Goal: Information Seeking & Learning: Check status

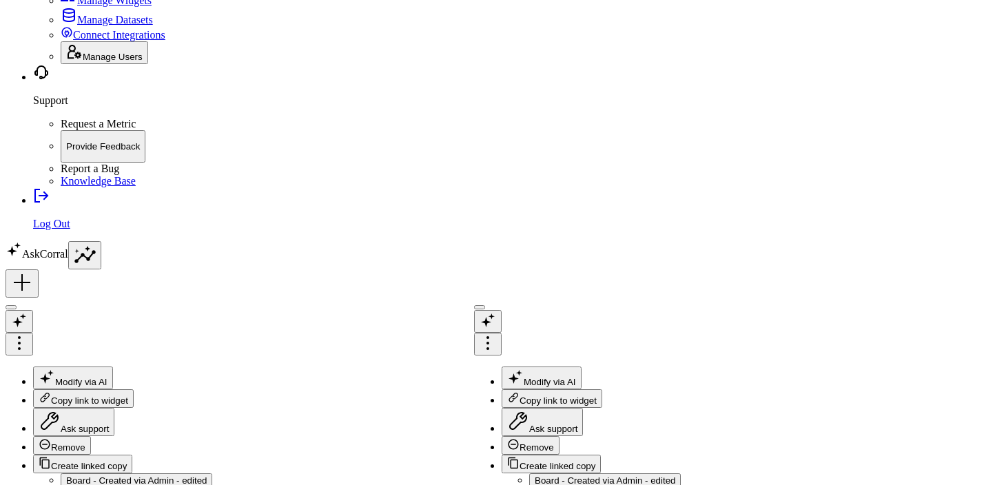
scroll to position [114, 0]
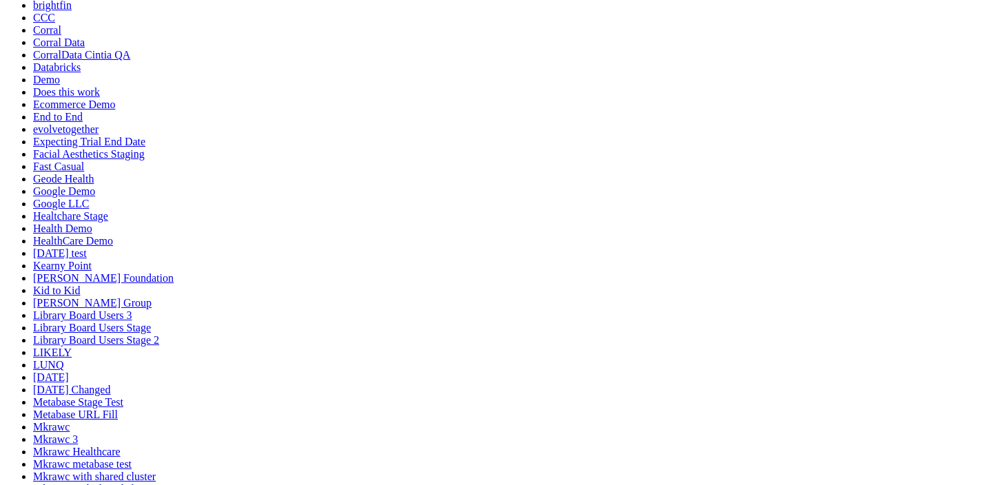
scroll to position [334, 0]
drag, startPoint x: 141, startPoint y: 169, endPoint x: 134, endPoint y: 330, distance: 161.3
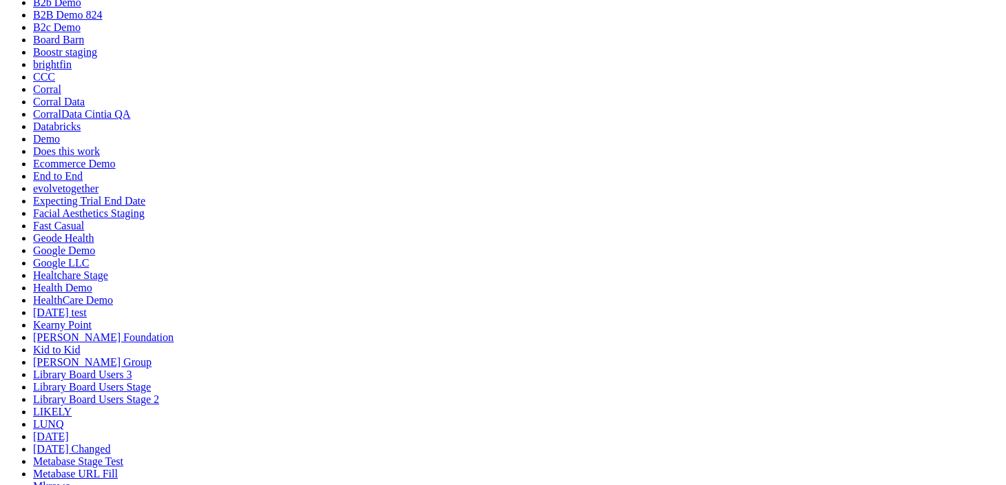
scroll to position [273, 0]
drag, startPoint x: 145, startPoint y: 322, endPoint x: 147, endPoint y: 380, distance: 57.9
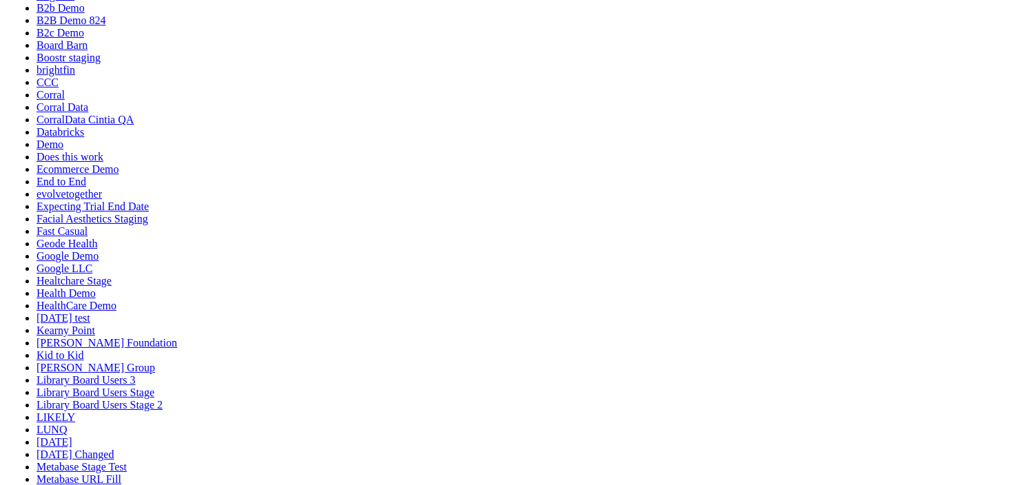
scroll to position [271, 0]
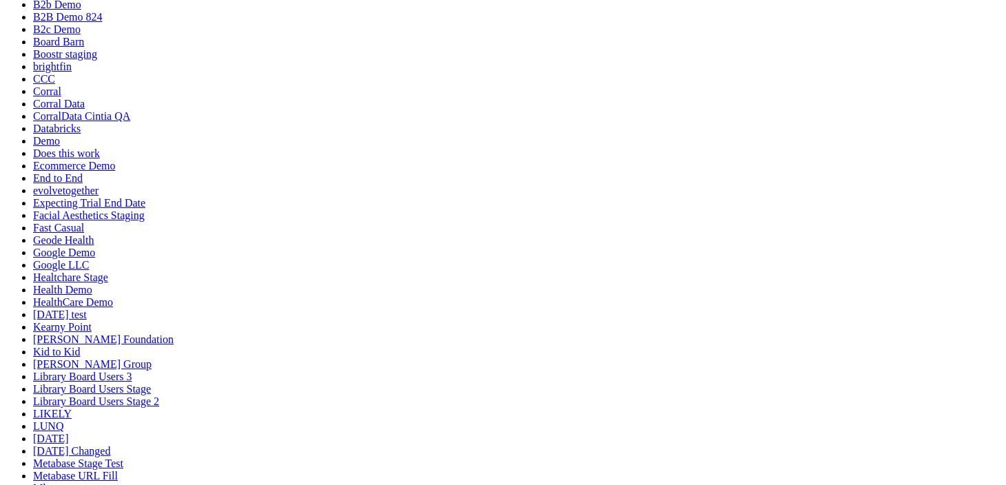
type input "Text widget"
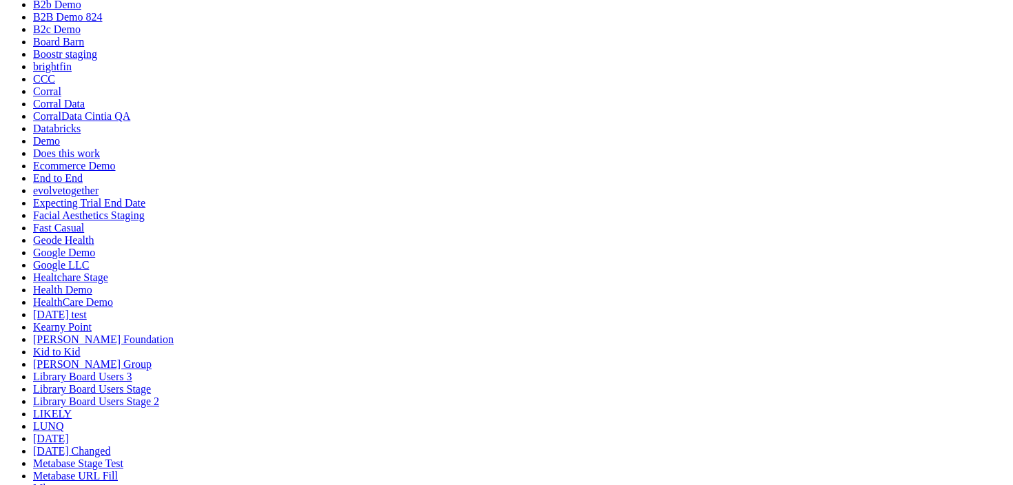
drag, startPoint x: 641, startPoint y: 260, endPoint x: 632, endPoint y: 278, distance: 20.0
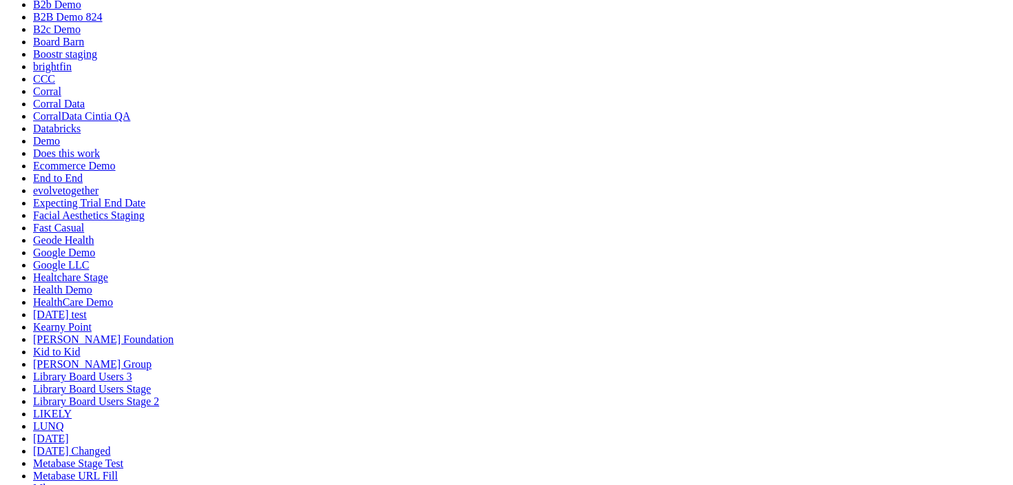
paste input "https://app.stage.corraldata.com/qin-comp/product-performance"
type input "https://app.stage.corraldata.com/qin-comp/product-performance"
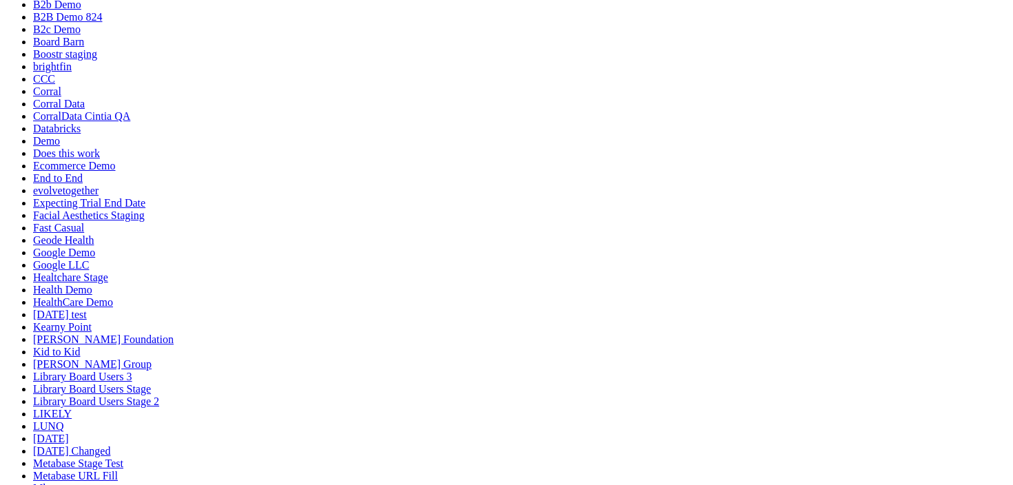
scroll to position [0, 0]
drag, startPoint x: 546, startPoint y: 447, endPoint x: 684, endPoint y: 448, distance: 137.8
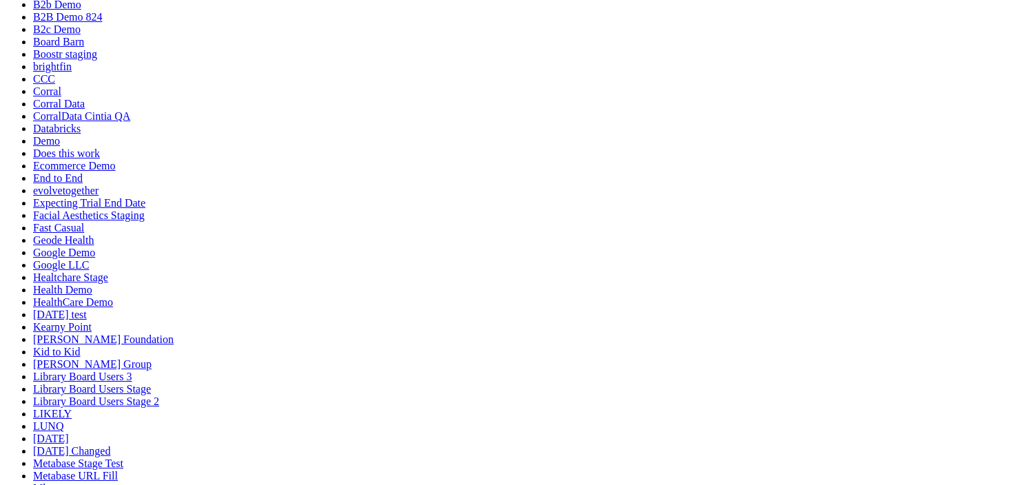
paste input "https://app.stage.corraldata.com/qin-comp/product-performance"
type input "https://app.stage.corraldata.com/qin-comp/product-performance"
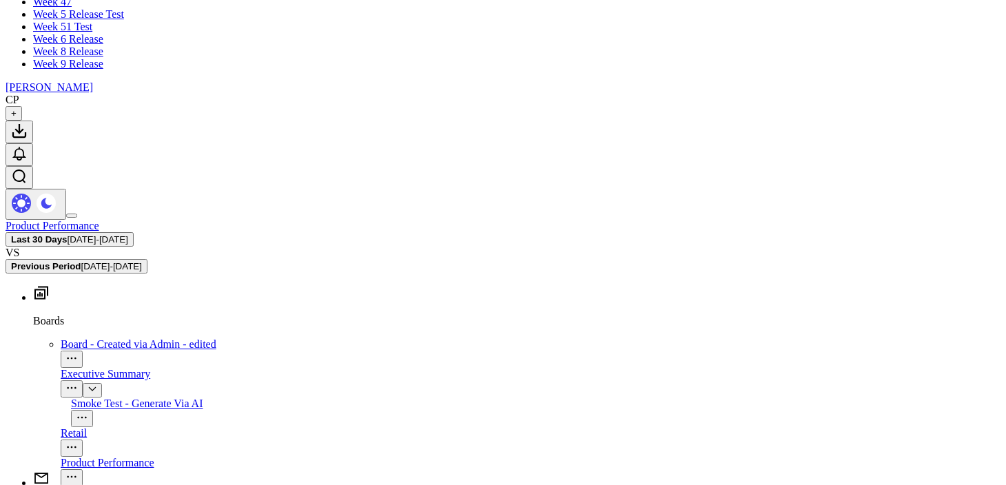
scroll to position [1586, 0]
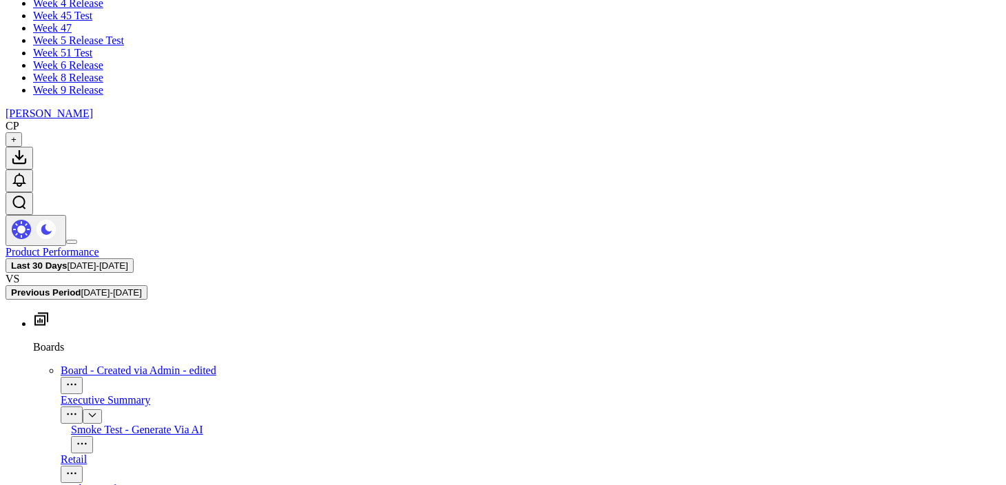
drag, startPoint x: 686, startPoint y: 176, endPoint x: 203, endPoint y: 214, distance: 485.0
type input "Text"
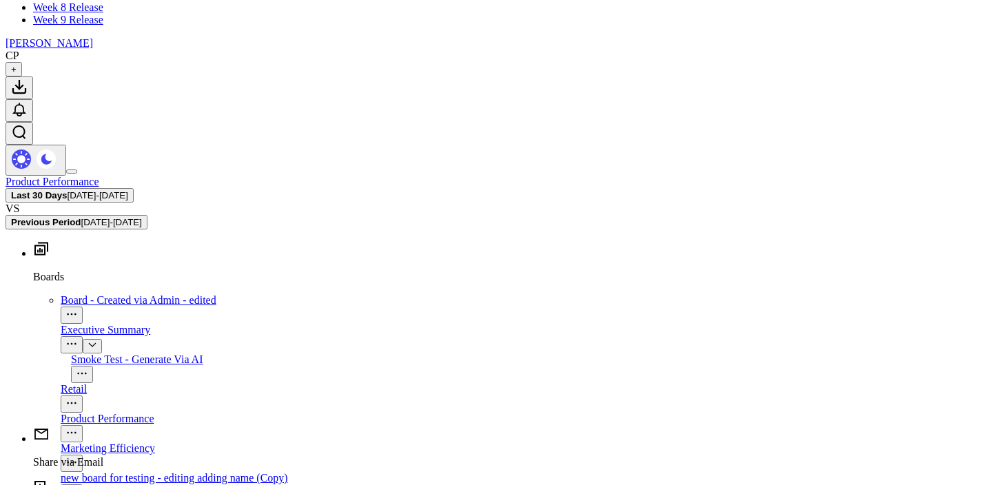
scroll to position [1672, 0]
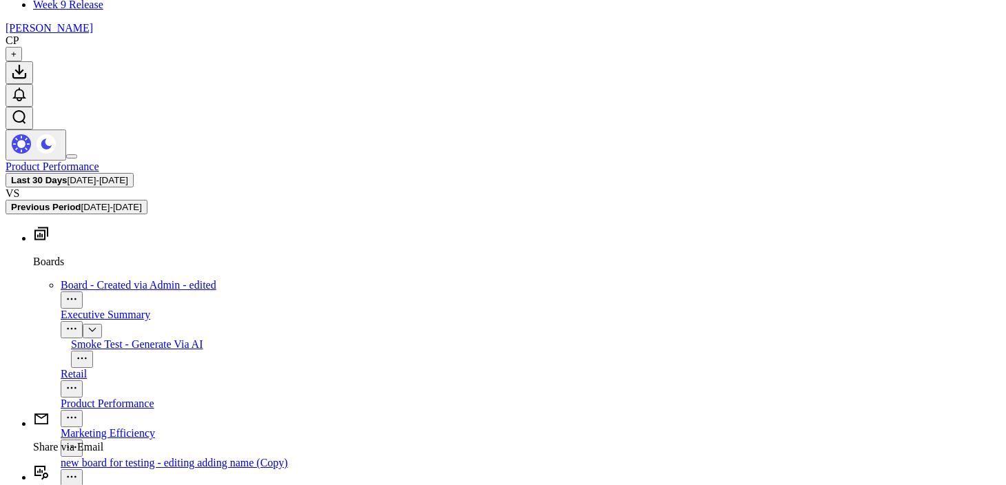
drag, startPoint x: 358, startPoint y: 203, endPoint x: 342, endPoint y: 442, distance: 238.8
drag, startPoint x: 63, startPoint y: 390, endPoint x: 105, endPoint y: 157, distance: 236.6
drag, startPoint x: 594, startPoint y: 220, endPoint x: 289, endPoint y: 221, distance: 305.1
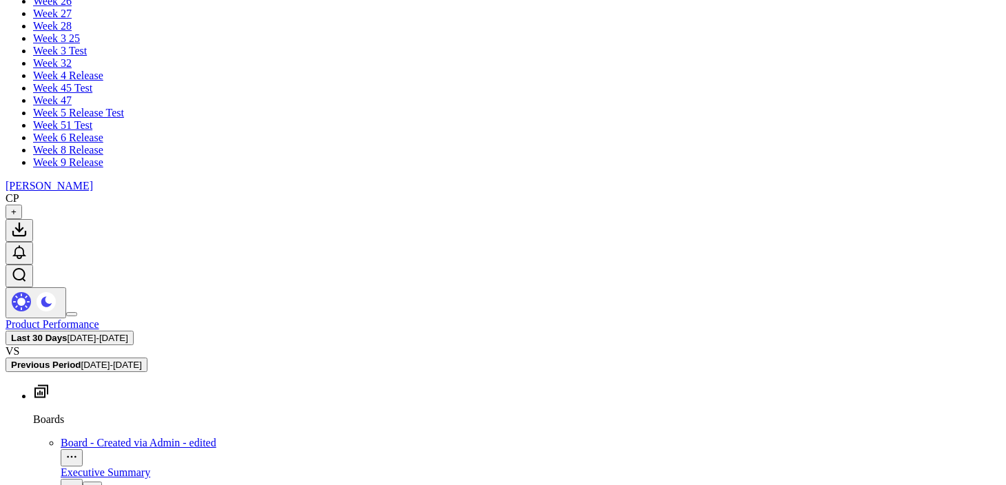
drag, startPoint x: 298, startPoint y: 183, endPoint x: 614, endPoint y: 39, distance: 348.3
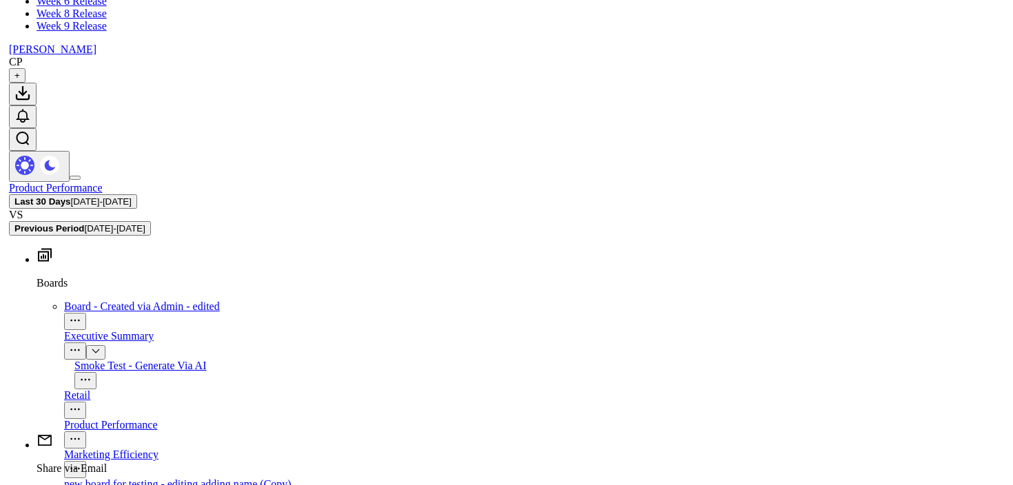
scroll to position [1649, 0]
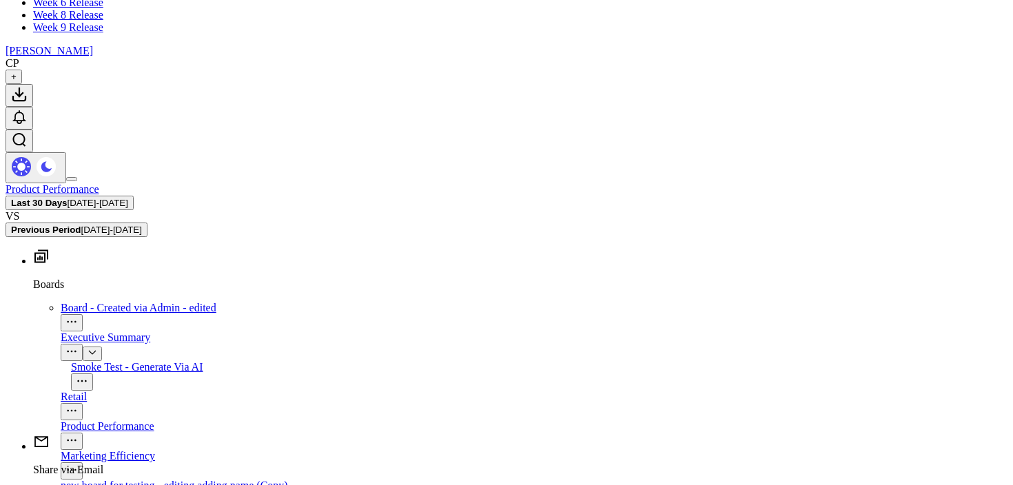
type textarea "show the stock level by country"
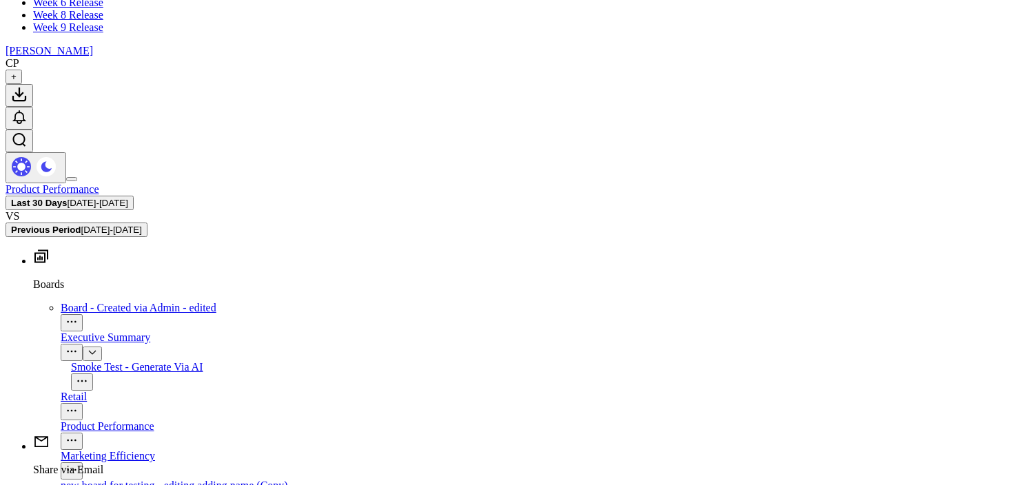
scroll to position [0, 0]
type input "Product Stock by Country"
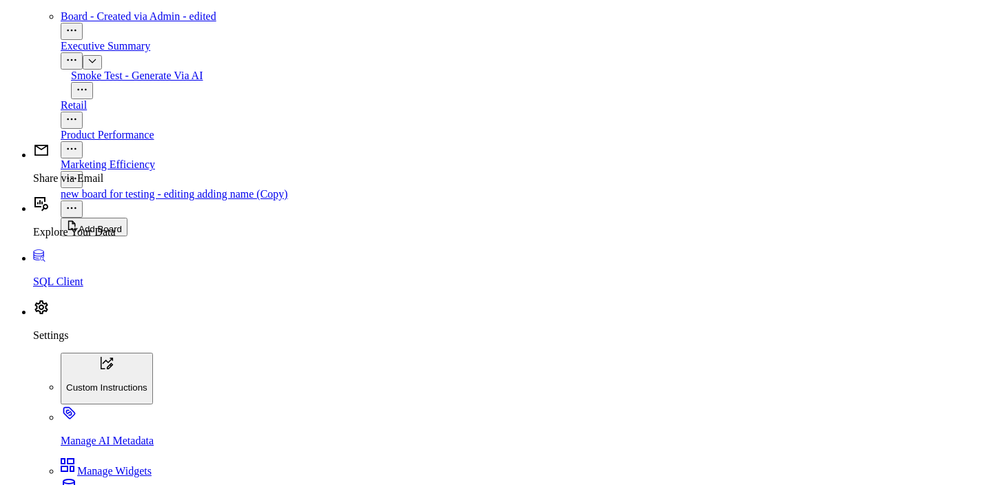
scroll to position [1944, 0]
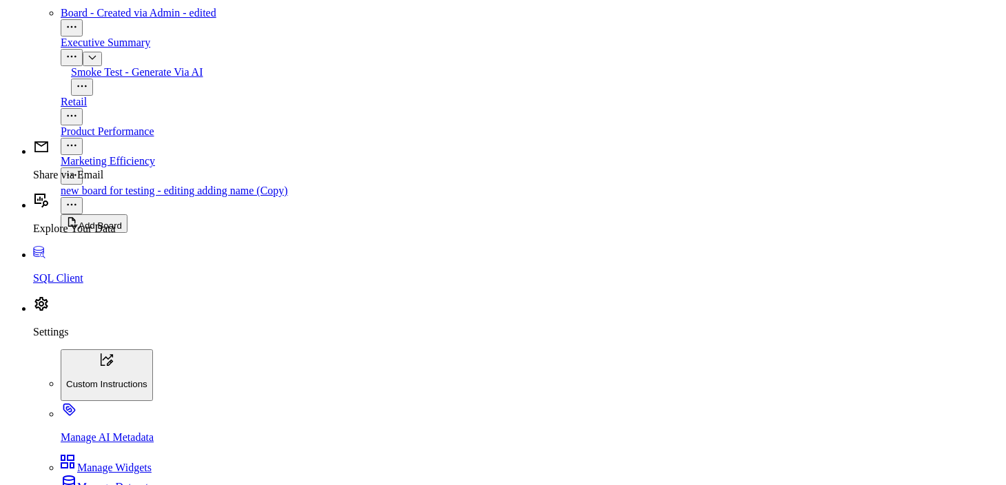
scroll to position [66, 0]
click at [97, 79] on div "Smoke Test - Generate Via AI" at bounding box center [535, 72] width 929 height 12
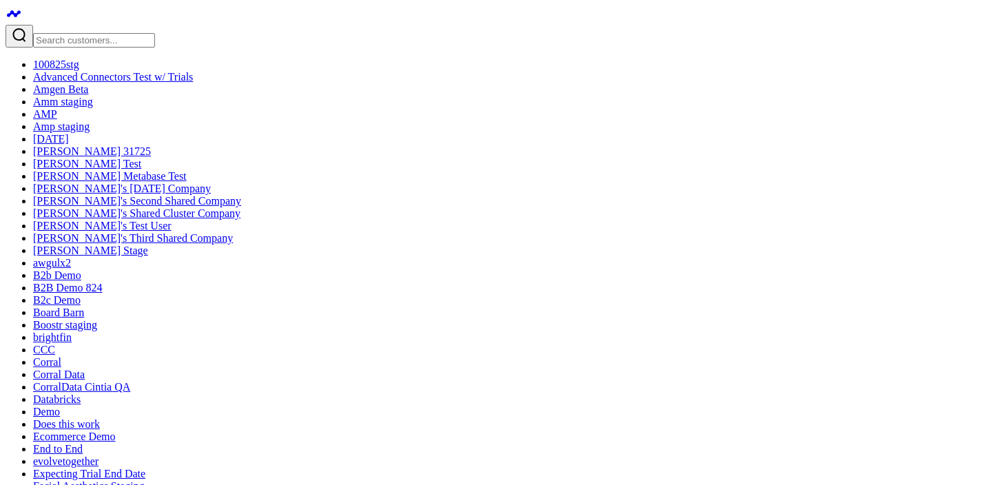
type input "C"
type input "BY COUNTRY"
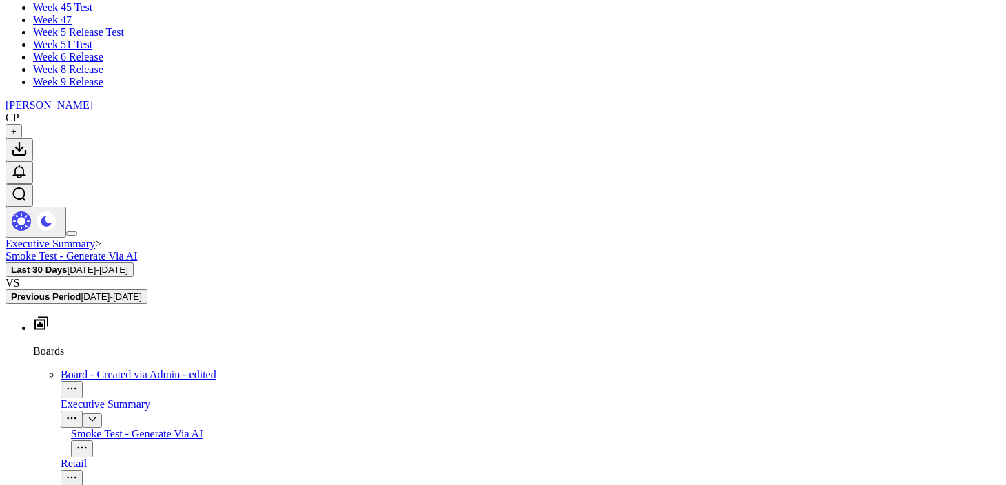
scroll to position [1603, 0]
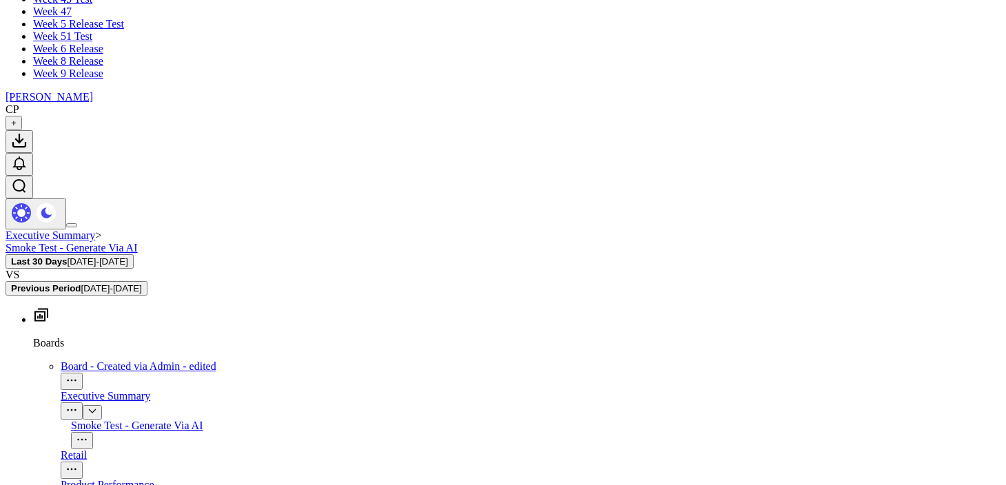
drag, startPoint x: 83, startPoint y: 425, endPoint x: 81, endPoint y: 164, distance: 261.1
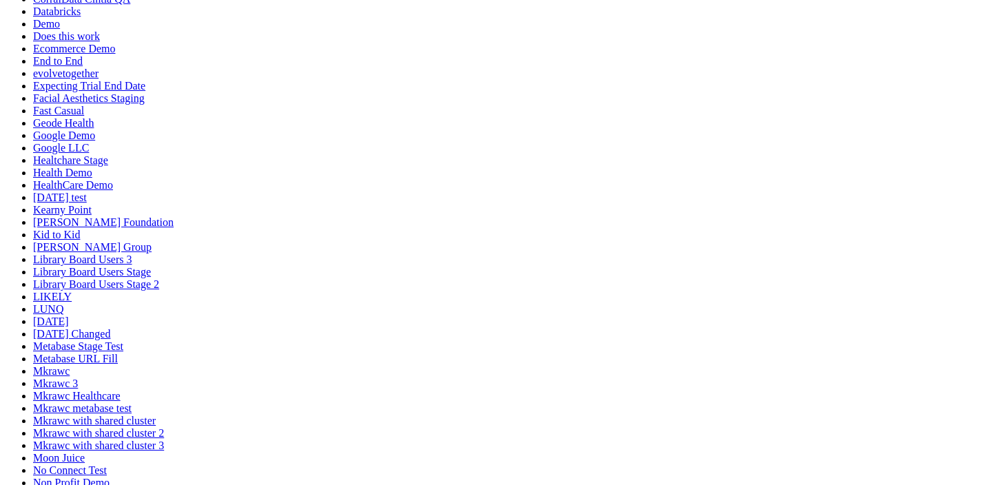
scroll to position [0, 0]
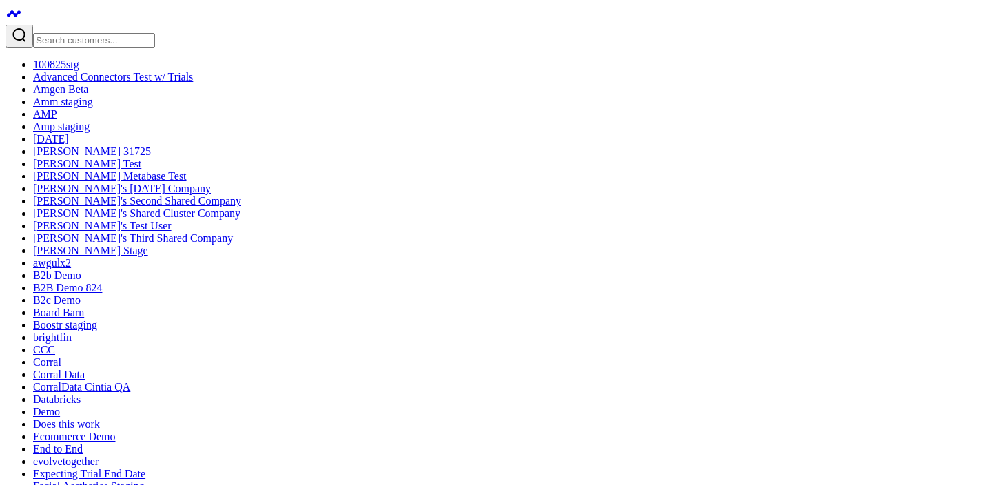
drag, startPoint x: 329, startPoint y: 220, endPoint x: 113, endPoint y: 163, distance: 223.5
drag, startPoint x: 85, startPoint y: 114, endPoint x: 79, endPoint y: 103, distance: 12.3
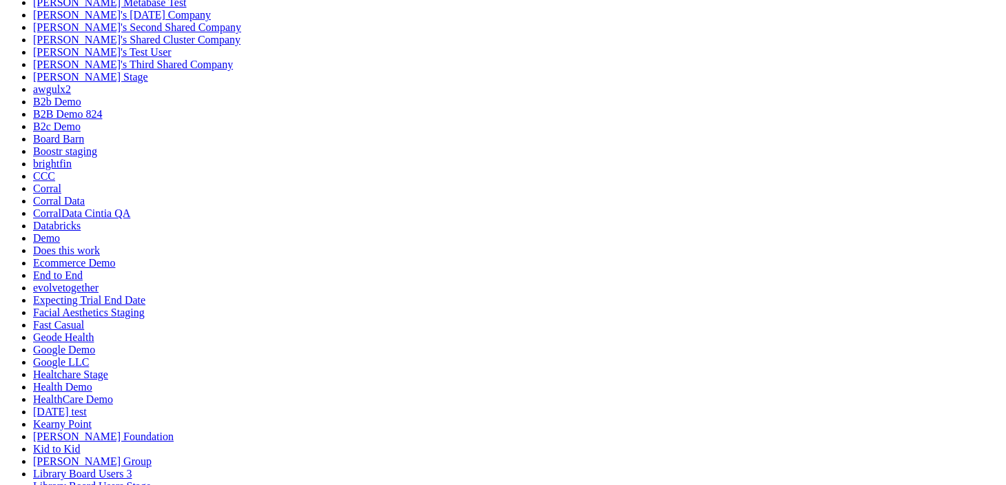
scroll to position [184, 0]
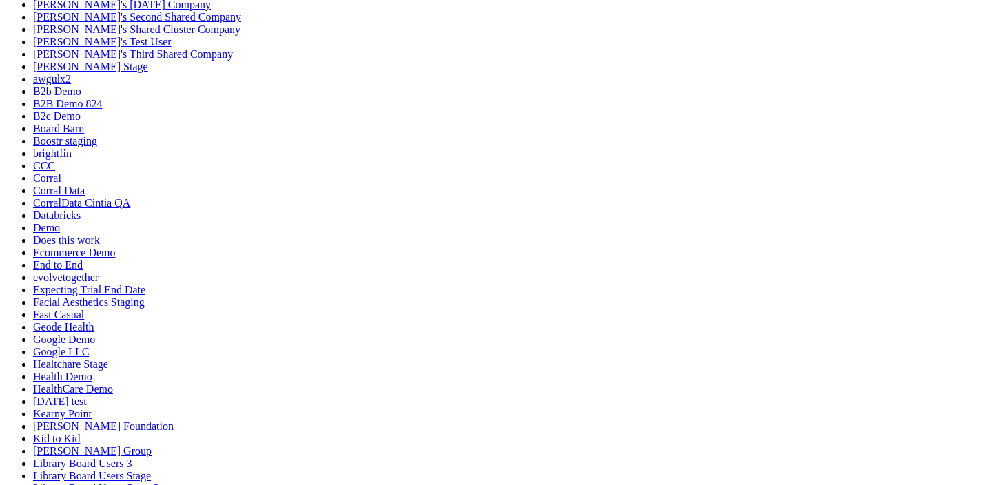
type input "Perfomance"
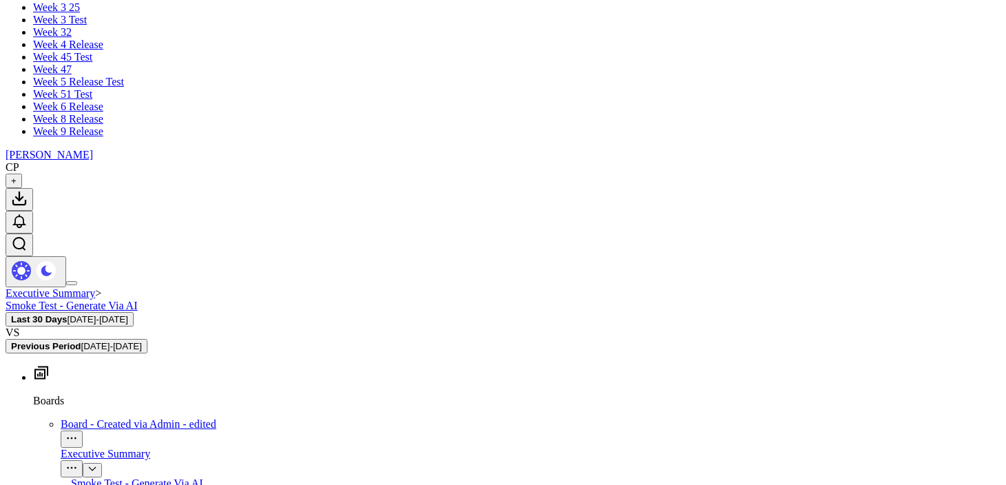
scroll to position [1626, 0]
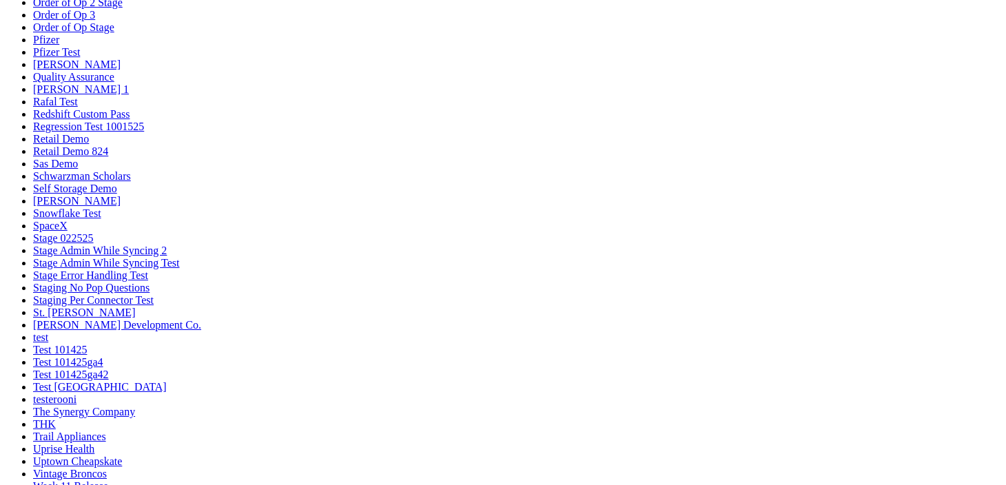
scroll to position [933, 0]
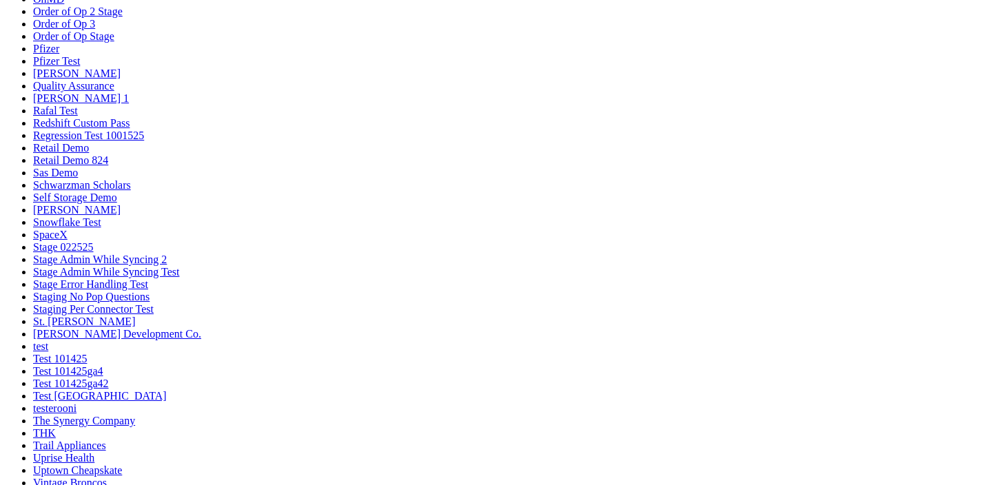
drag, startPoint x: 78, startPoint y: 426, endPoint x: 86, endPoint y: 88, distance: 338.3
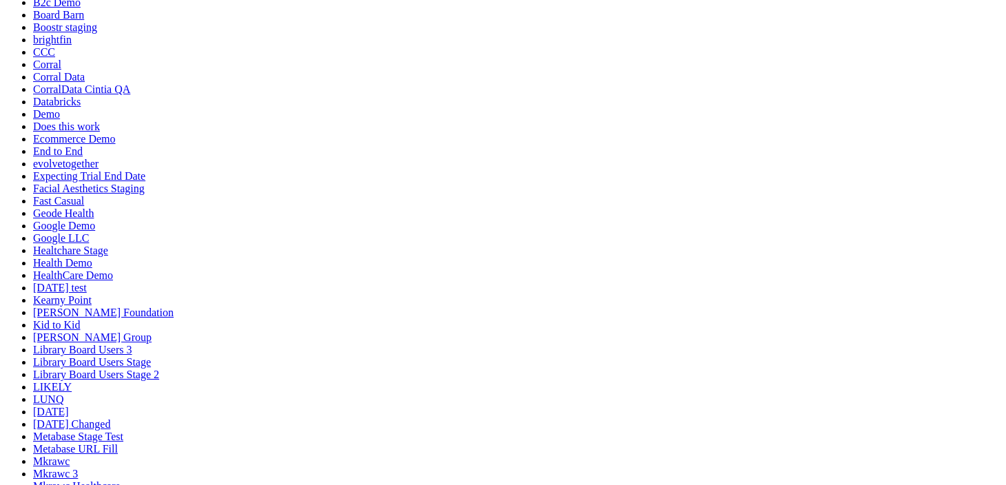
scroll to position [303, 0]
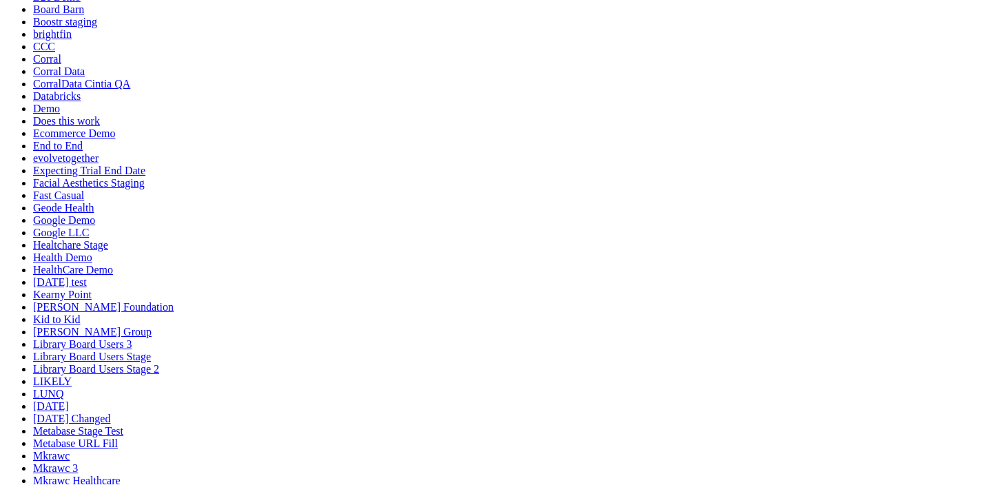
drag, startPoint x: 90, startPoint y: 350, endPoint x: 87, endPoint y: 384, distance: 33.9
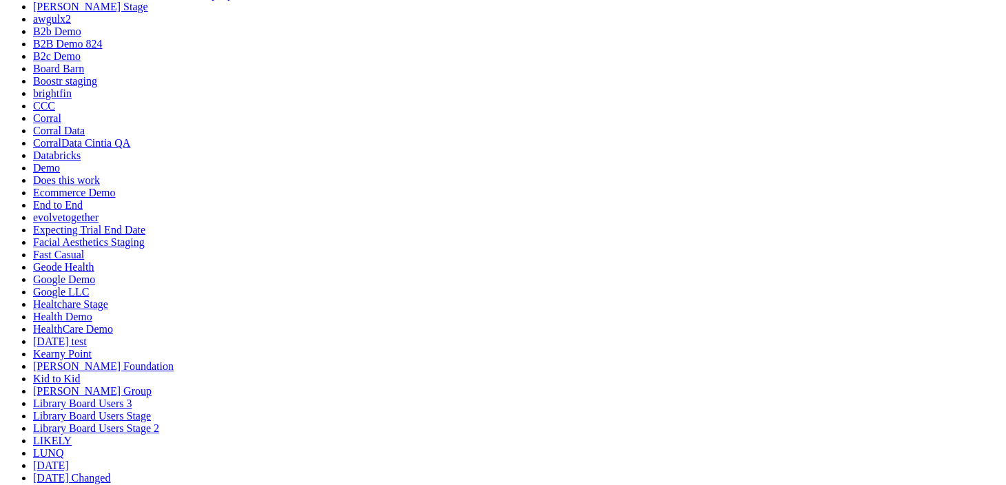
scroll to position [264, 0]
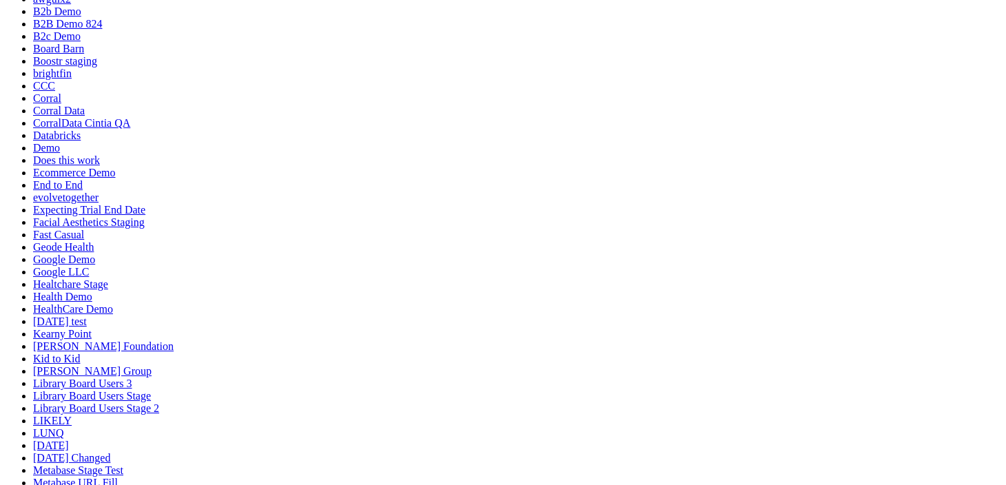
drag, startPoint x: 262, startPoint y: 388, endPoint x: 464, endPoint y: 388, distance: 201.1
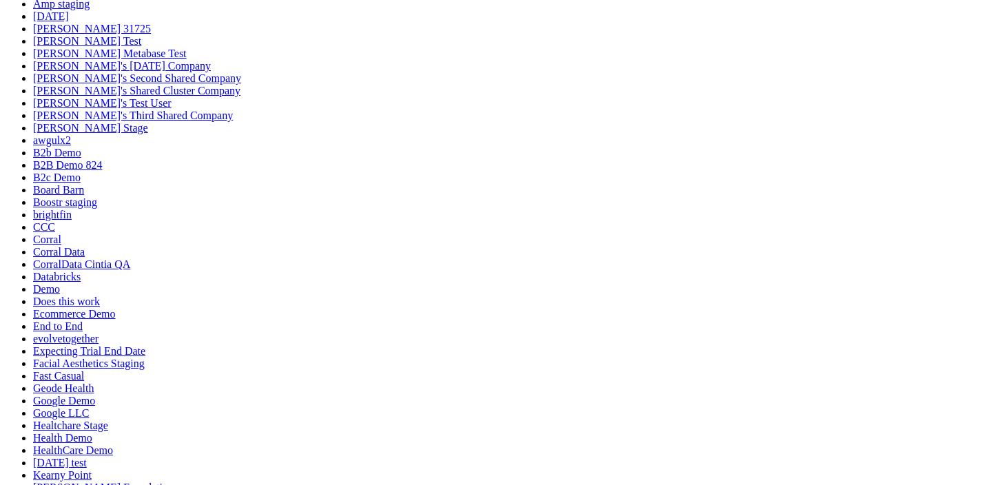
scroll to position [134, 0]
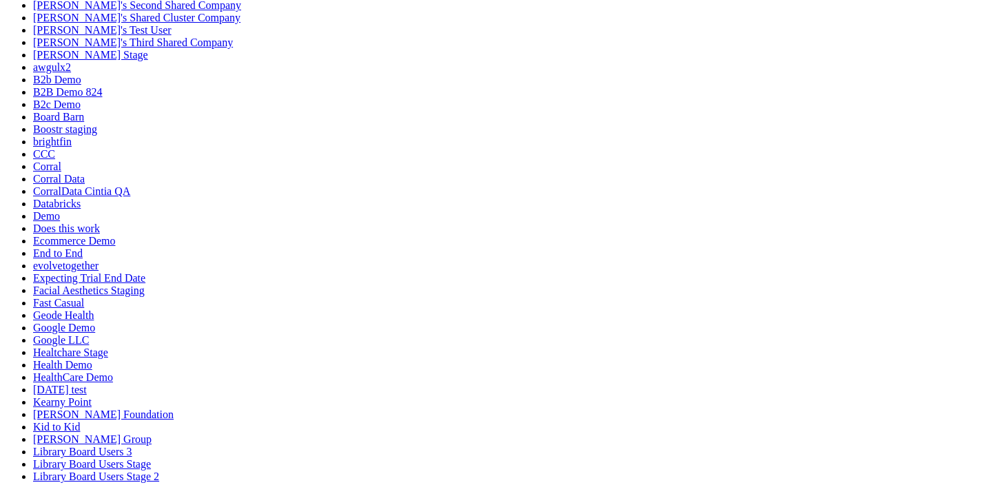
scroll to position [198, 0]
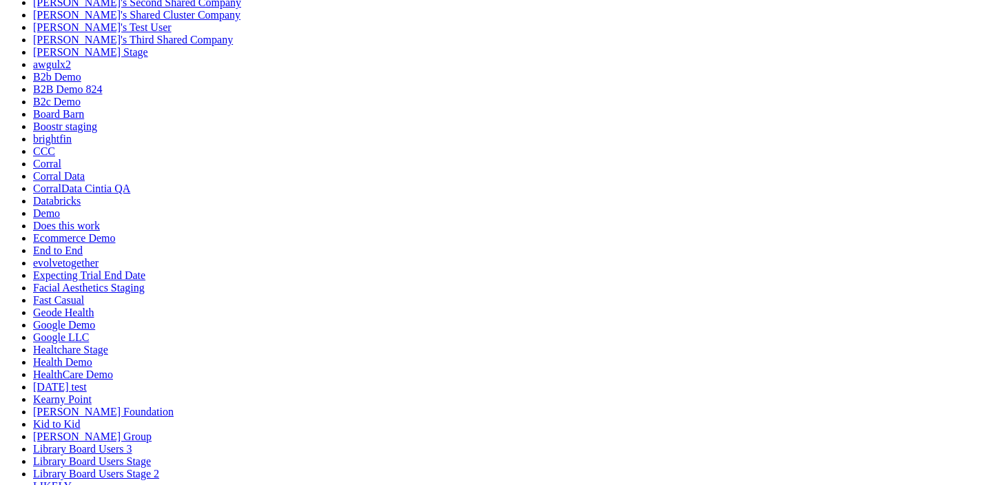
drag, startPoint x: 507, startPoint y: 203, endPoint x: 512, endPoint y: 415, distance: 212.2
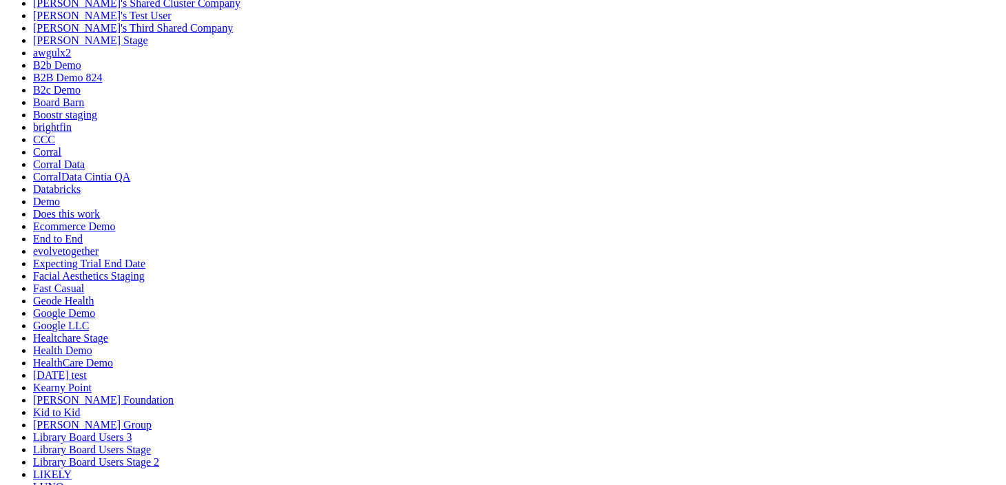
scroll to position [110, 0]
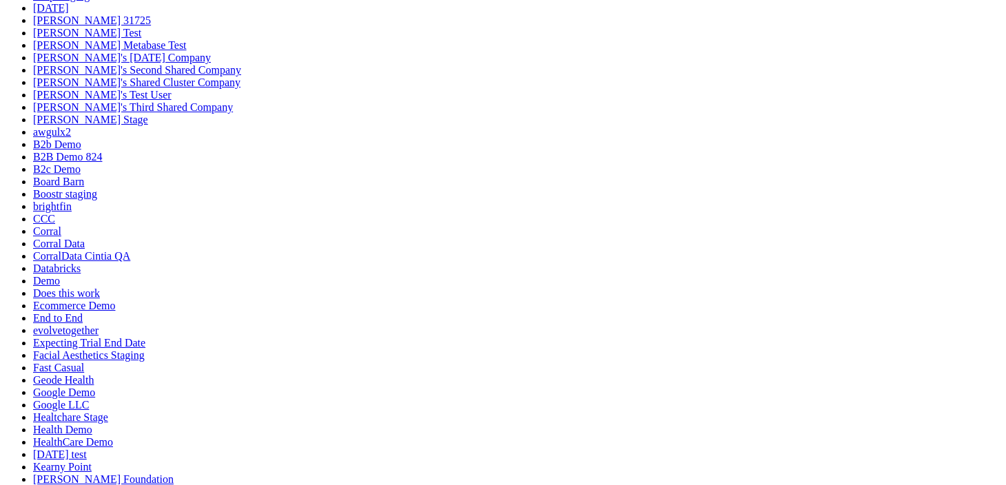
scroll to position [216, 0]
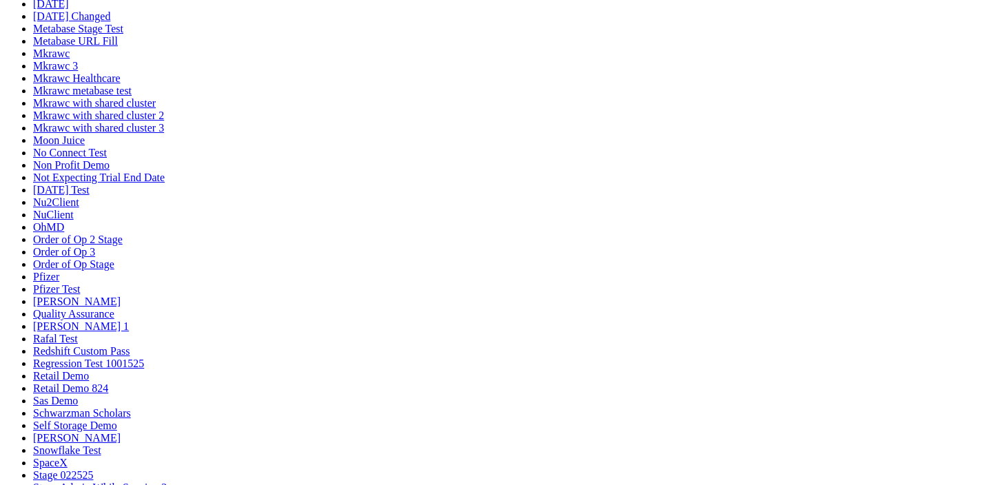
scroll to position [721, 0]
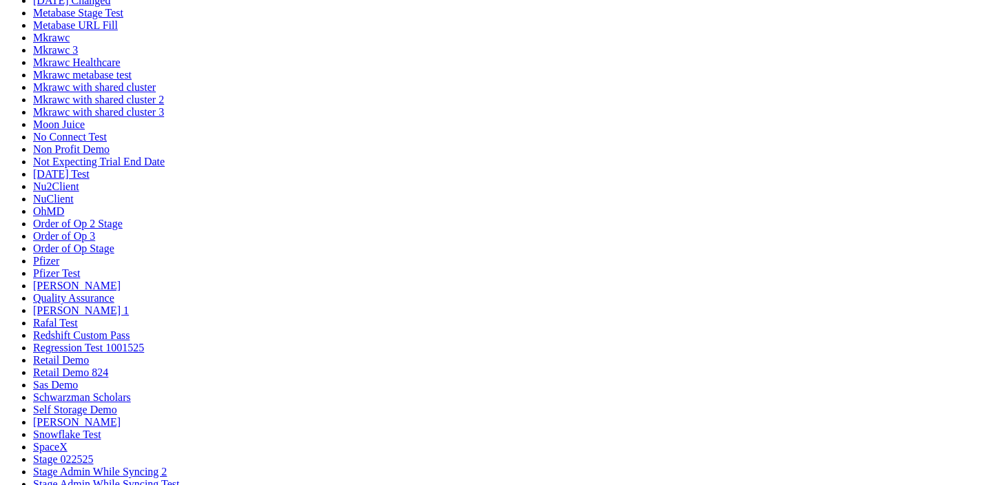
type input "Profit"
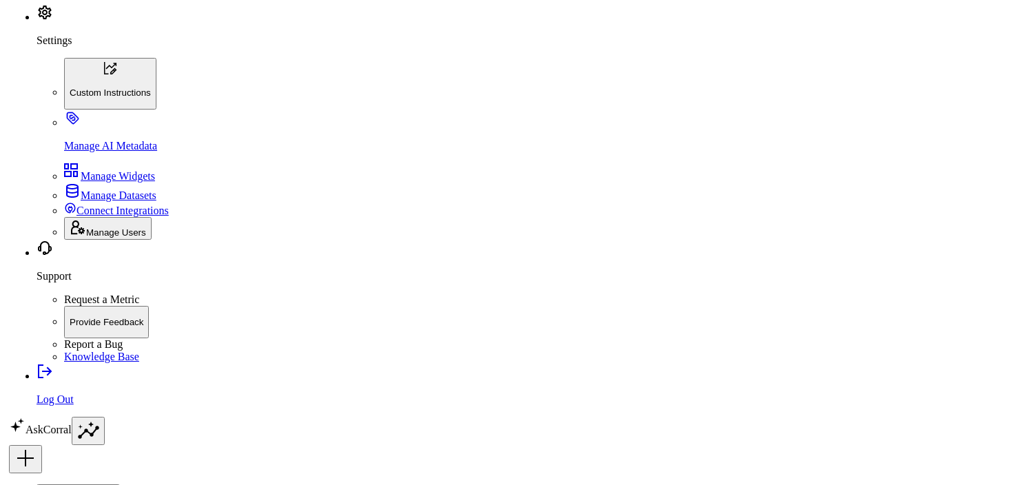
scroll to position [2221, 0]
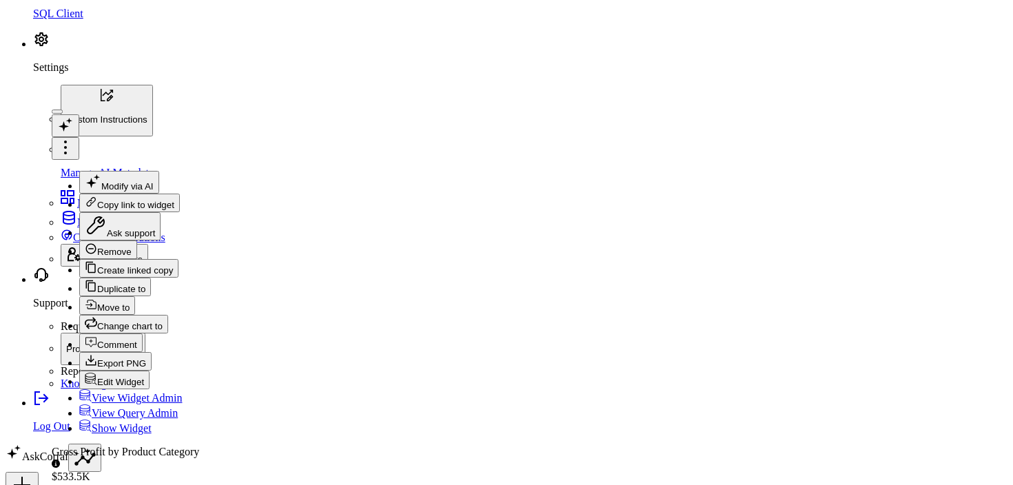
scroll to position [73, 0]
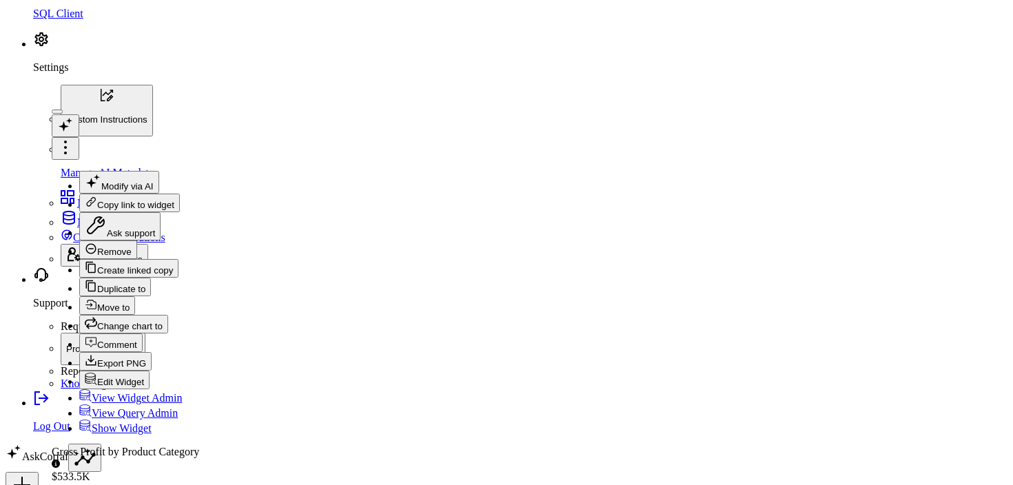
checkbox input "false"
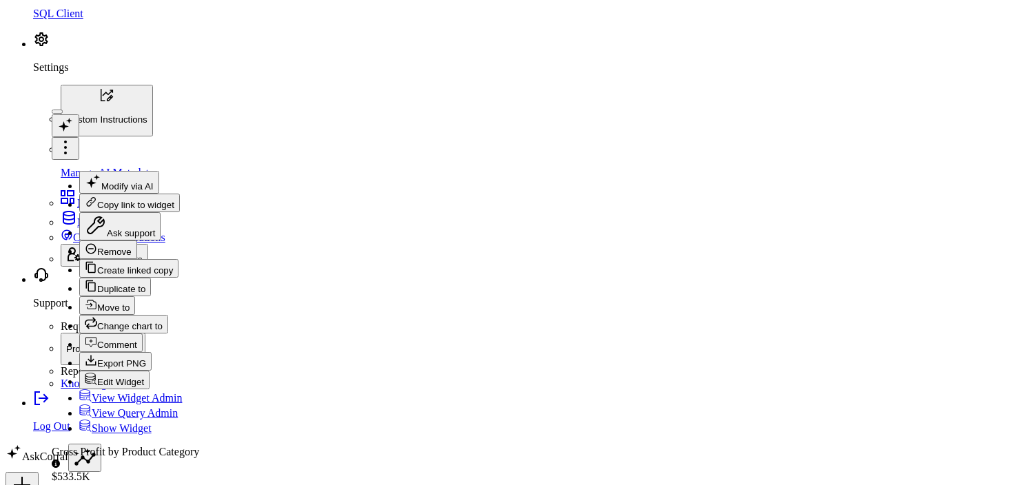
checkbox input "false"
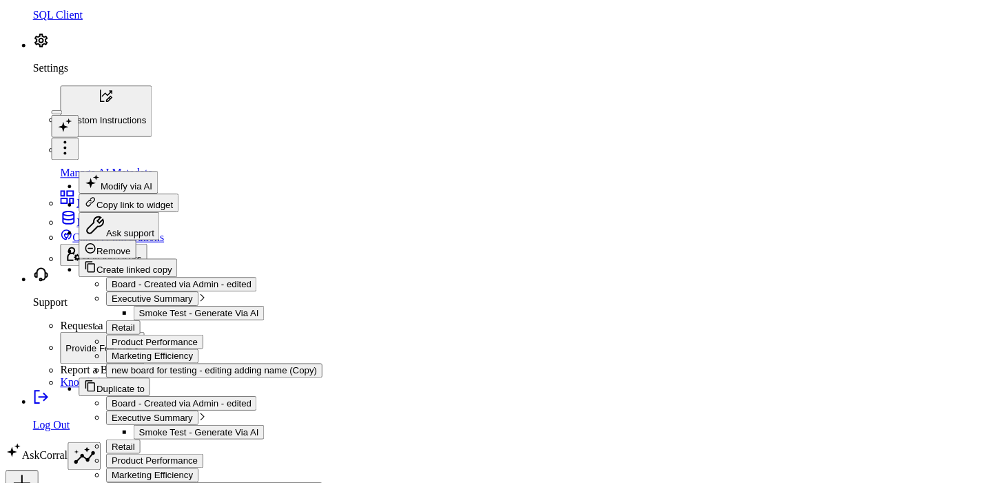
scroll to position [76, 0]
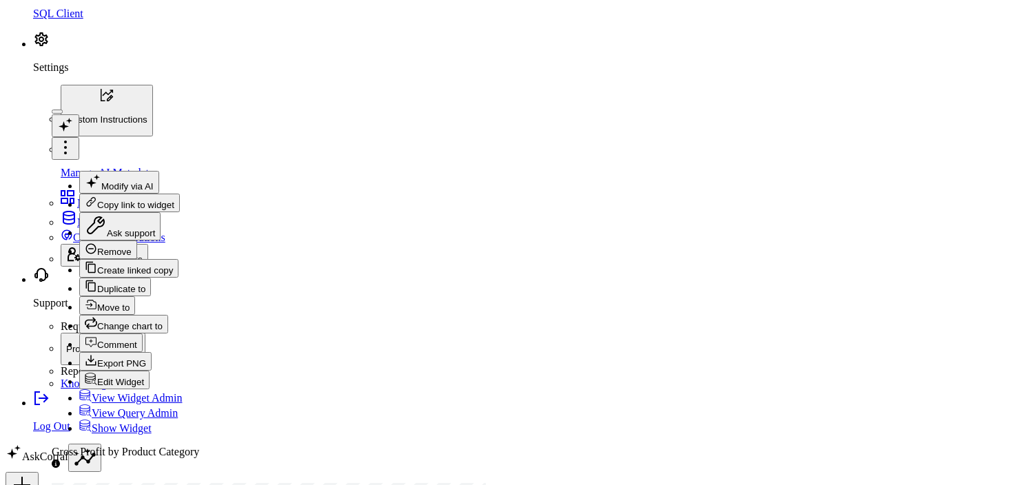
checkbox input "true"
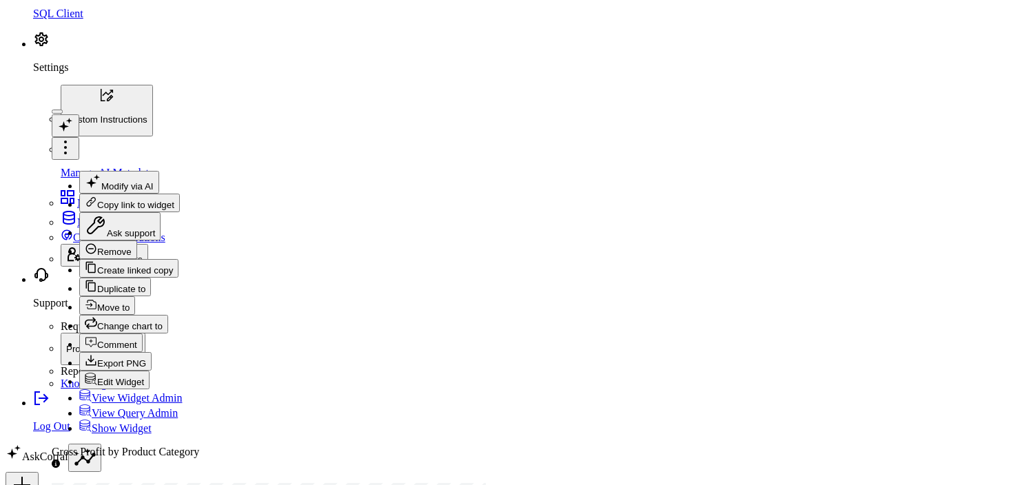
checkbox input "true"
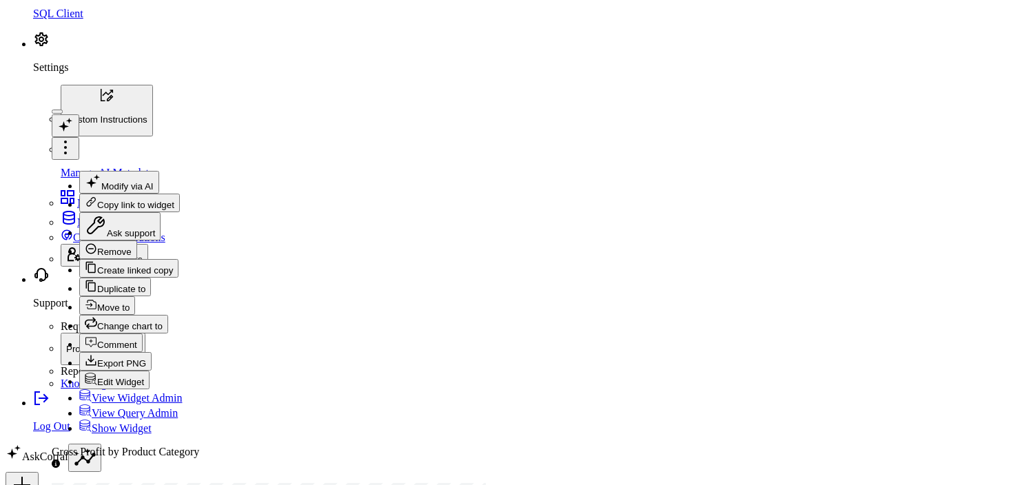
checkbox input "true"
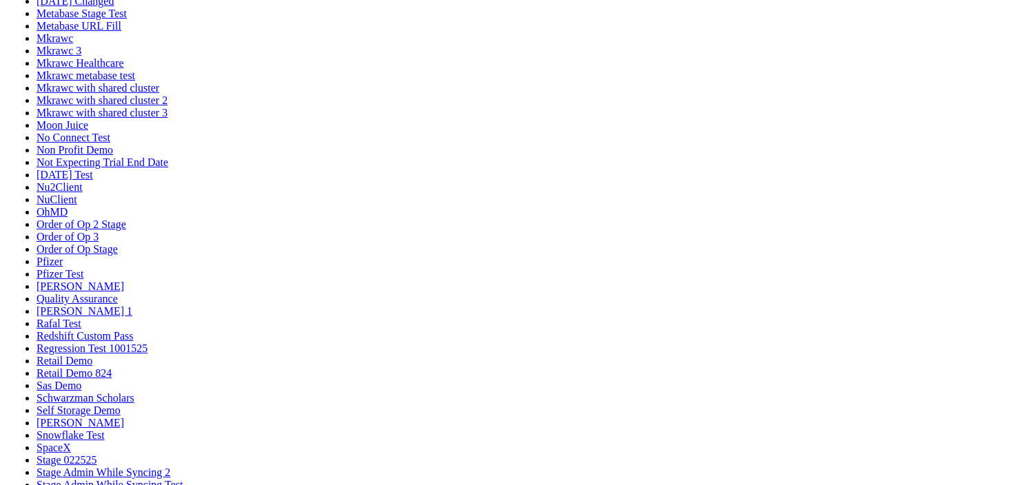
scroll to position [720, 0]
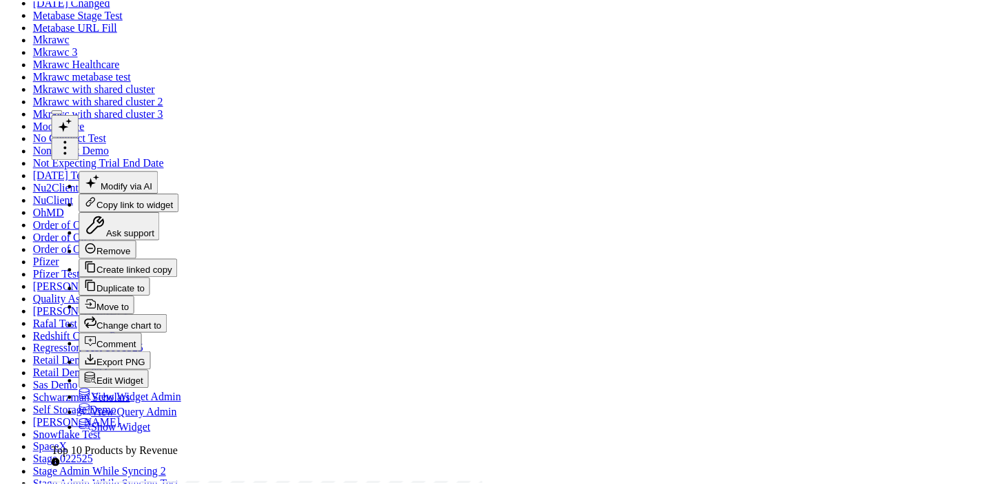
scroll to position [132, 0]
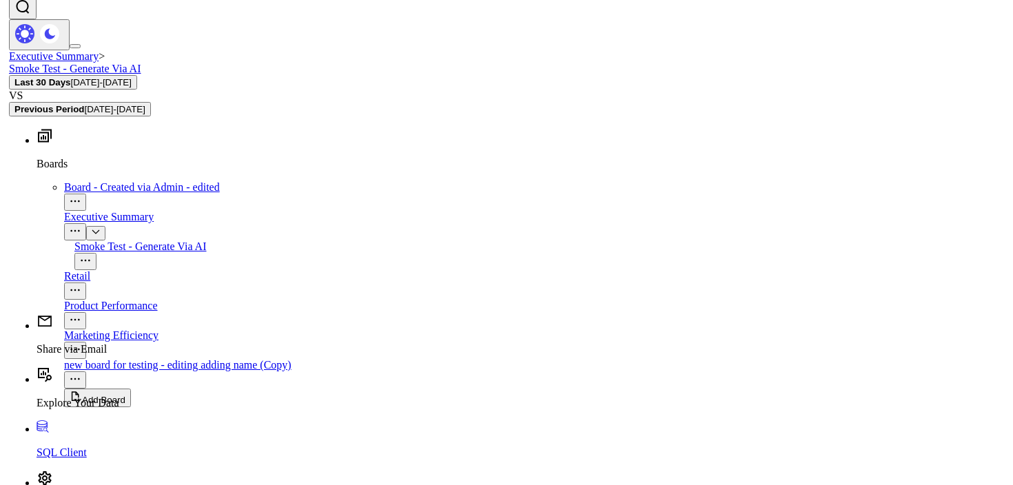
scroll to position [2144, 0]
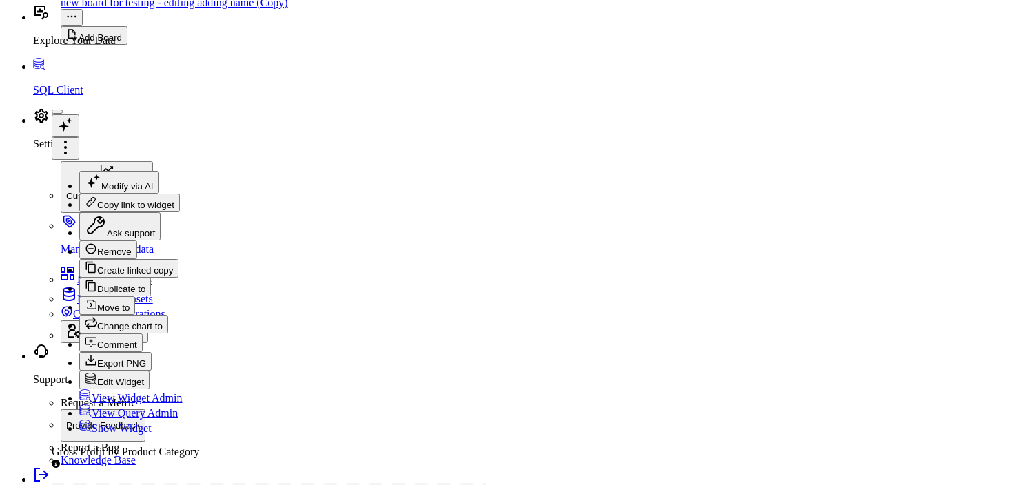
checkbox input "false"
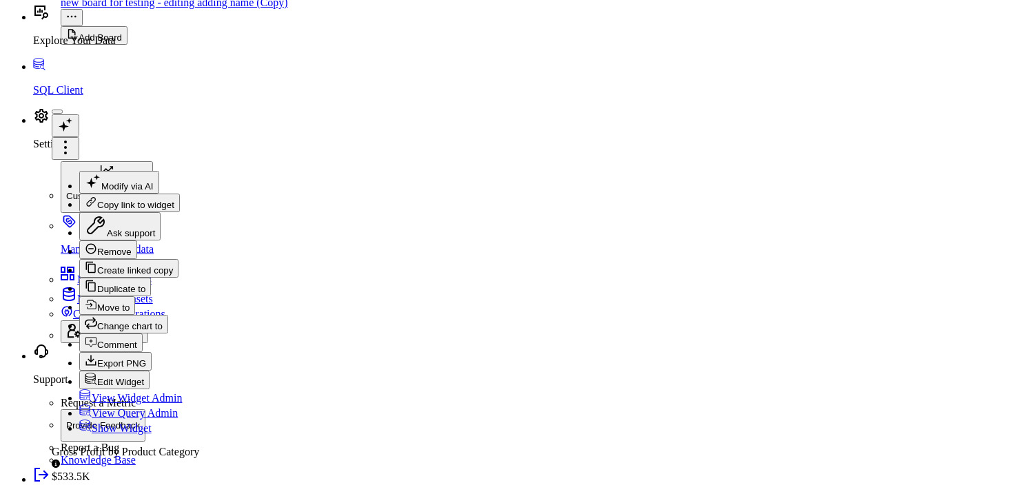
click at [74, 139] on icon at bounding box center [65, 147] width 17 height 17
click at [143, 346] on button "Comment" at bounding box center [110, 342] width 63 height 19
type textarea "Comments are bein displayed @Unity Soakes"
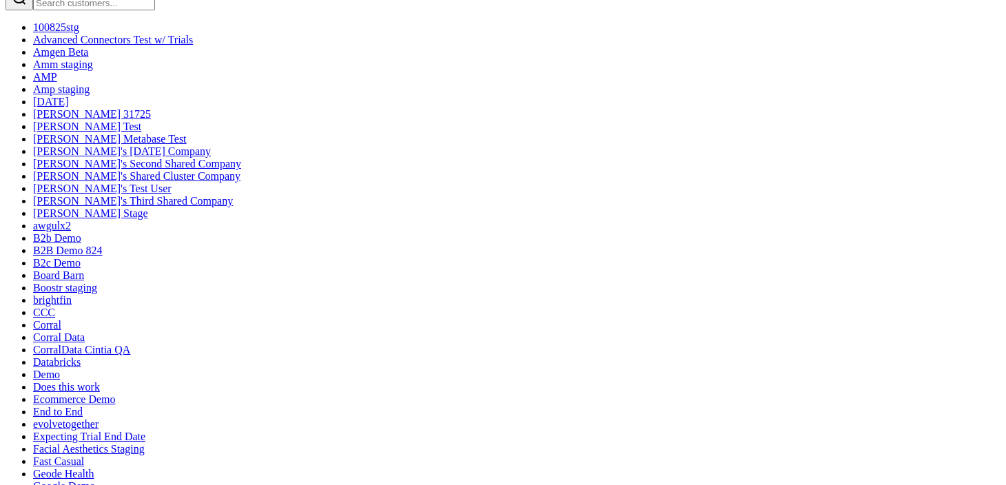
scroll to position [40, 0]
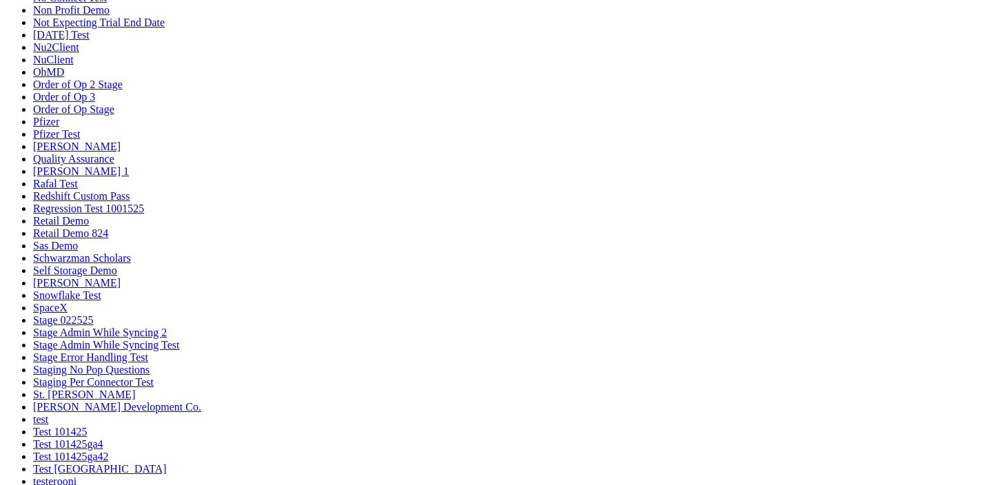
scroll to position [862, 0]
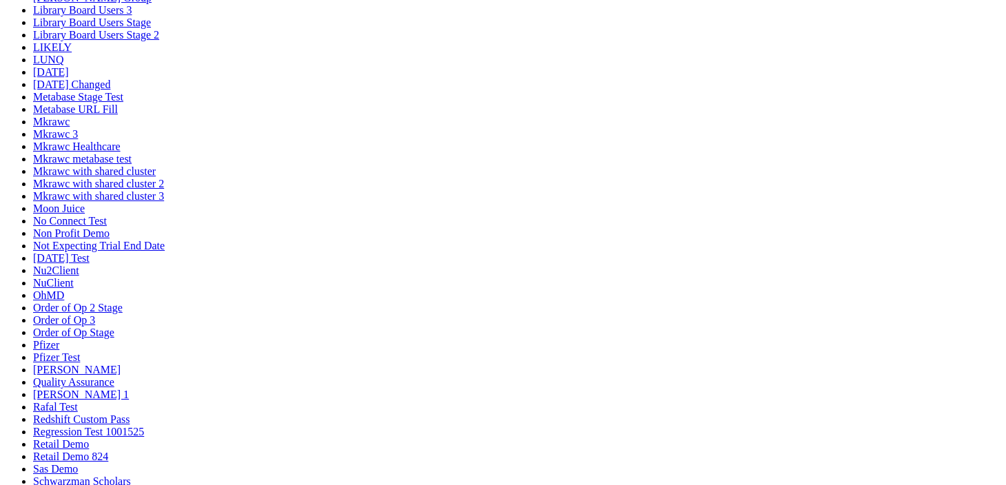
scroll to position [619, 0]
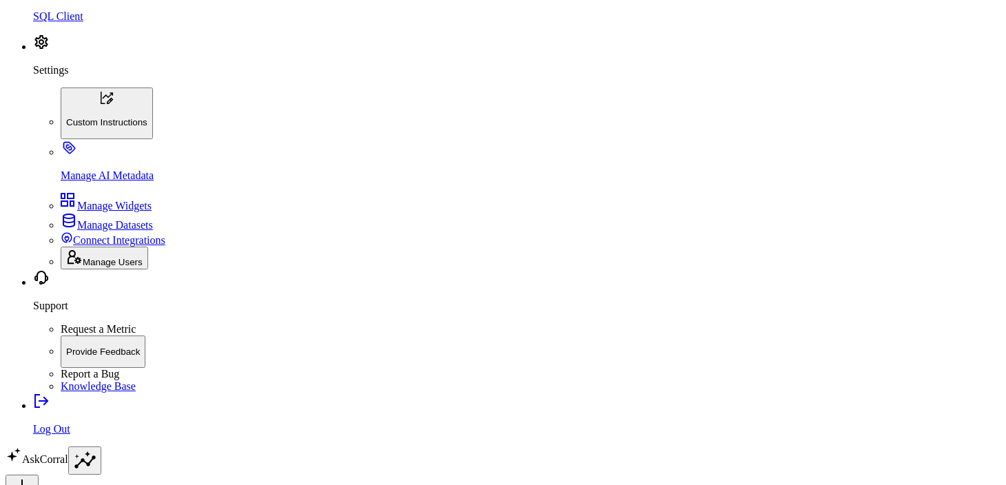
type input "pfi"
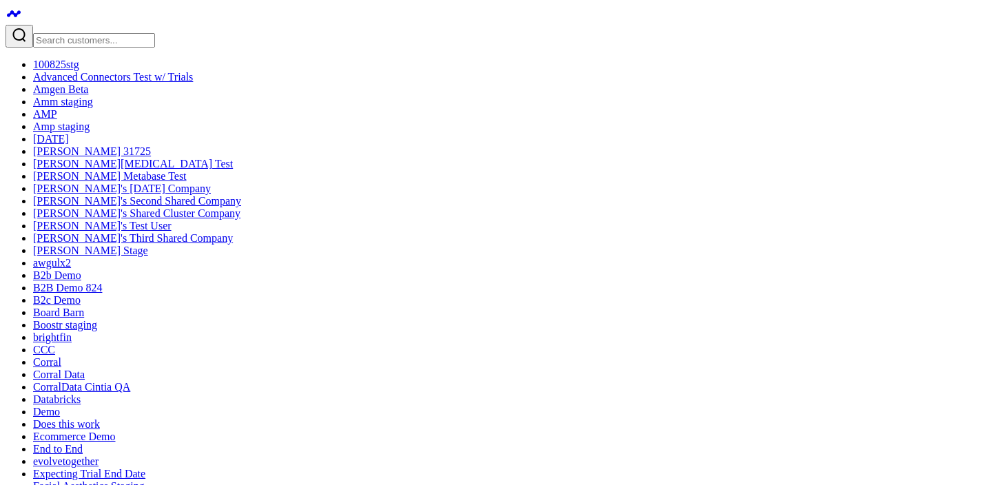
click at [107, 25] on div at bounding box center [503, 36] width 995 height 23
click at [118, 33] on input "Search customers input" at bounding box center [94, 40] width 122 height 14
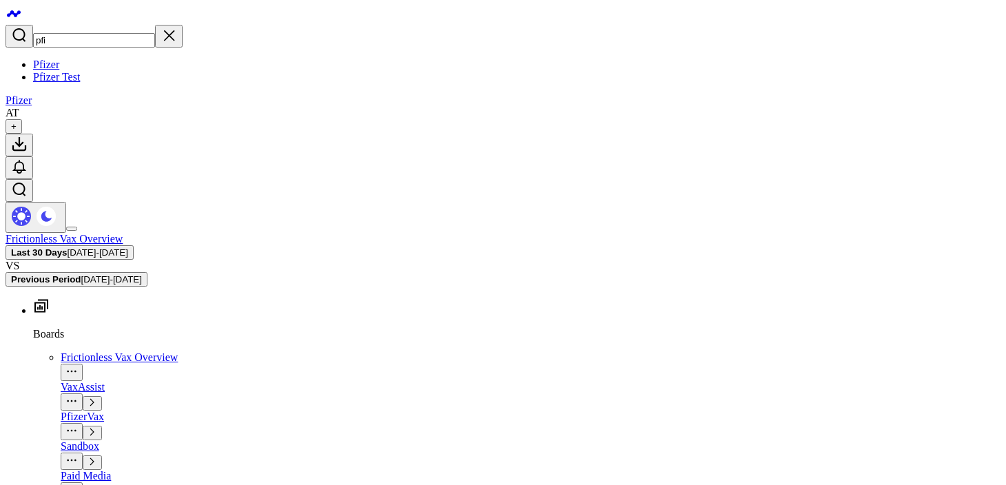
type input "pfi"
click at [79, 83] on link "Pfizer Test" at bounding box center [56, 77] width 47 height 12
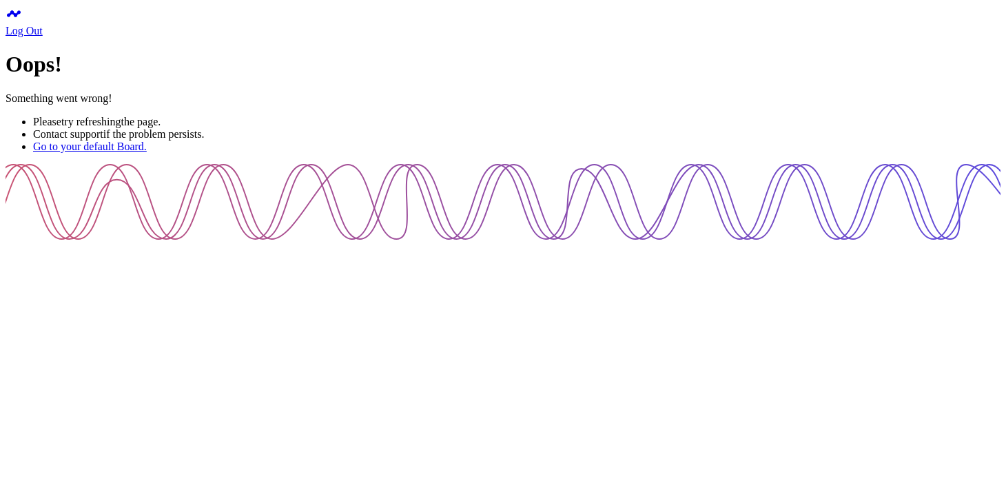
click at [19, 14] on icon at bounding box center [14, 14] width 17 height 17
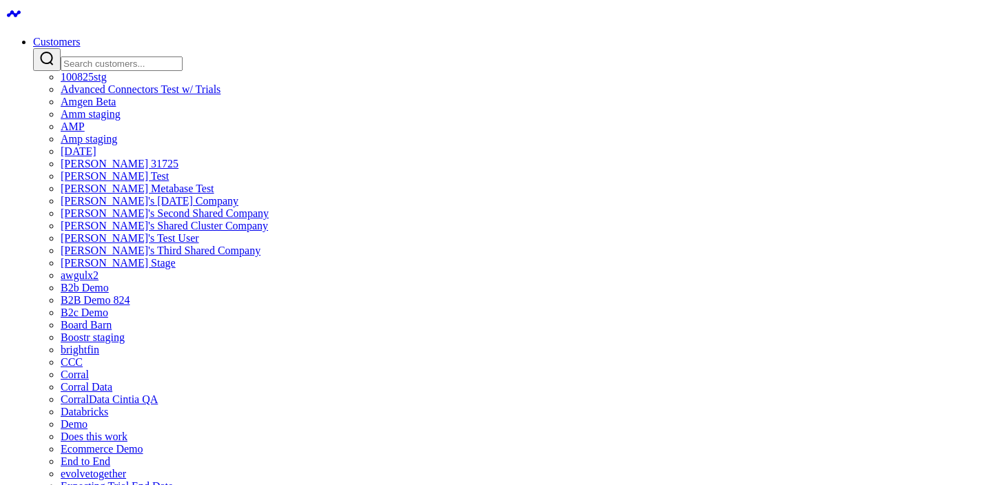
click at [80, 36] on link "Customers" at bounding box center [56, 42] width 47 height 12
click at [183, 56] on input "Search customers input" at bounding box center [122, 63] width 122 height 14
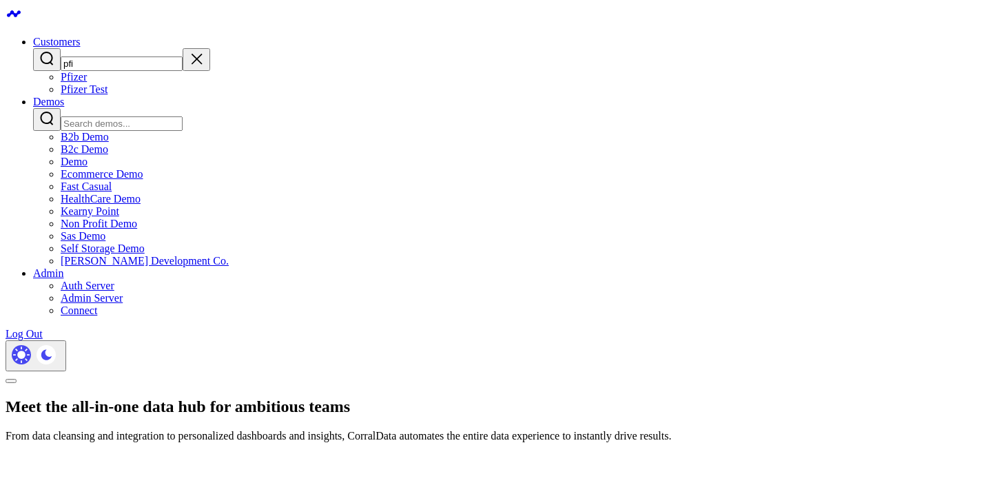
type input "pfi"
click at [87, 83] on link "Pfizer" at bounding box center [74, 77] width 26 height 12
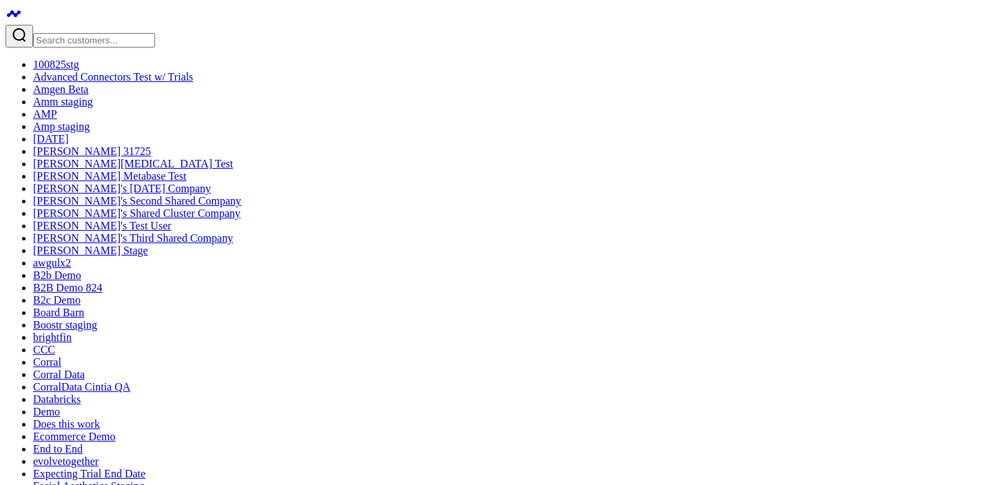
scroll to position [45, 0]
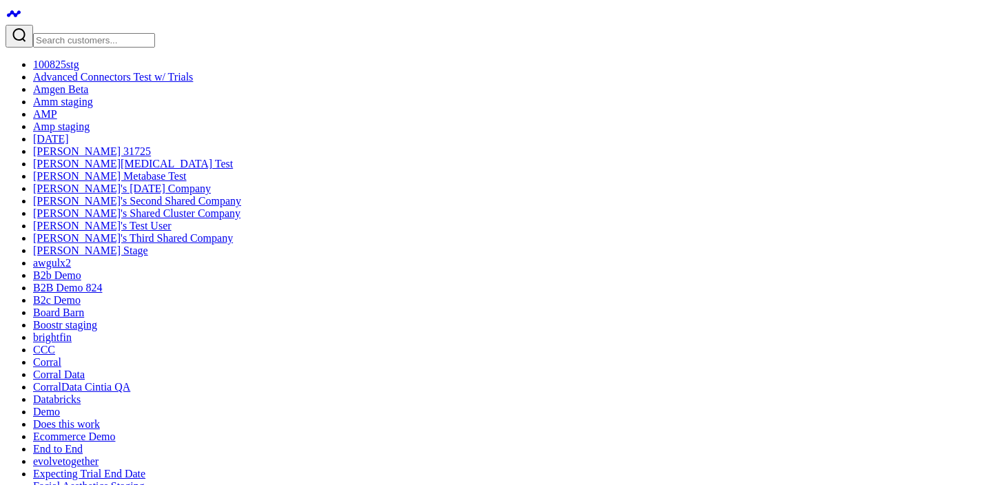
scroll to position [90, 0]
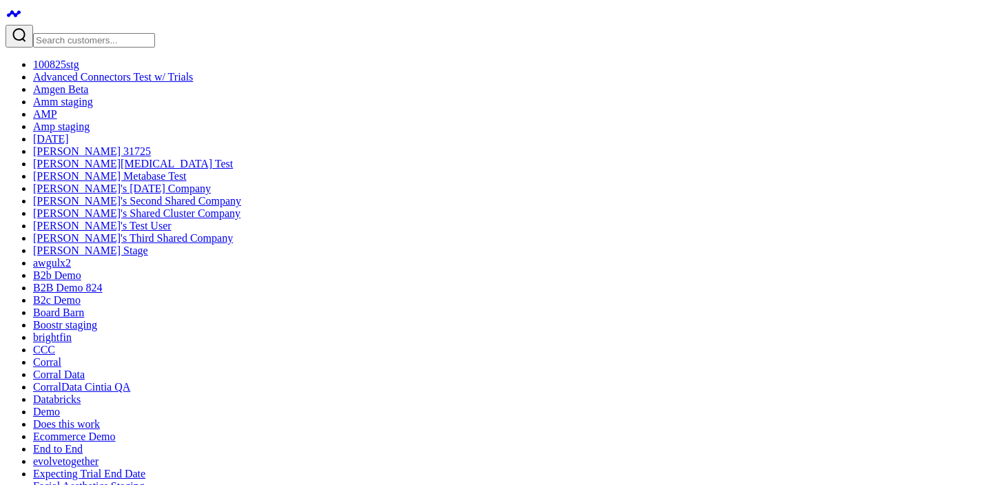
click at [69, 145] on link "[DATE]" at bounding box center [51, 139] width 36 height 12
